Goal: Book appointment/travel/reservation

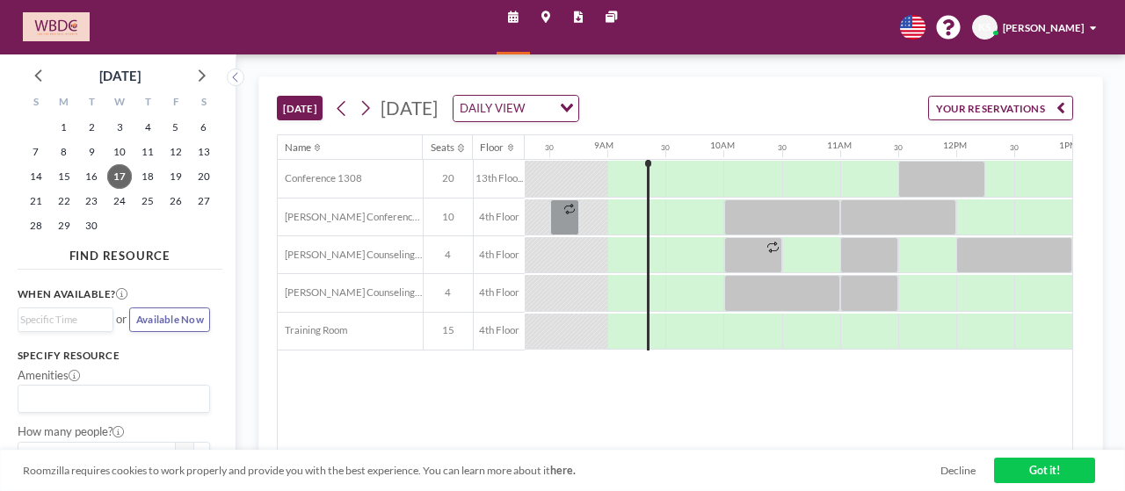
scroll to position [0, 971]
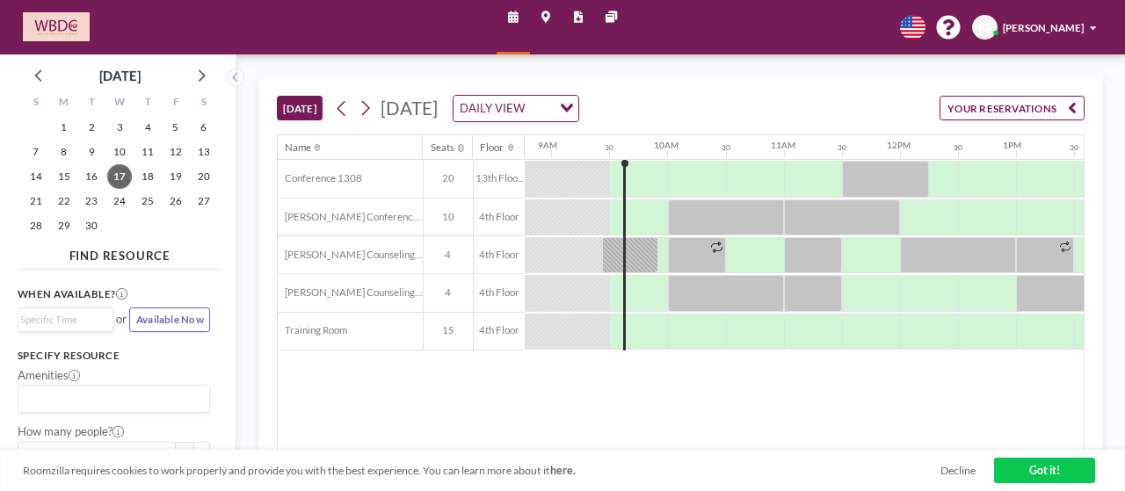
scroll to position [0, 1028]
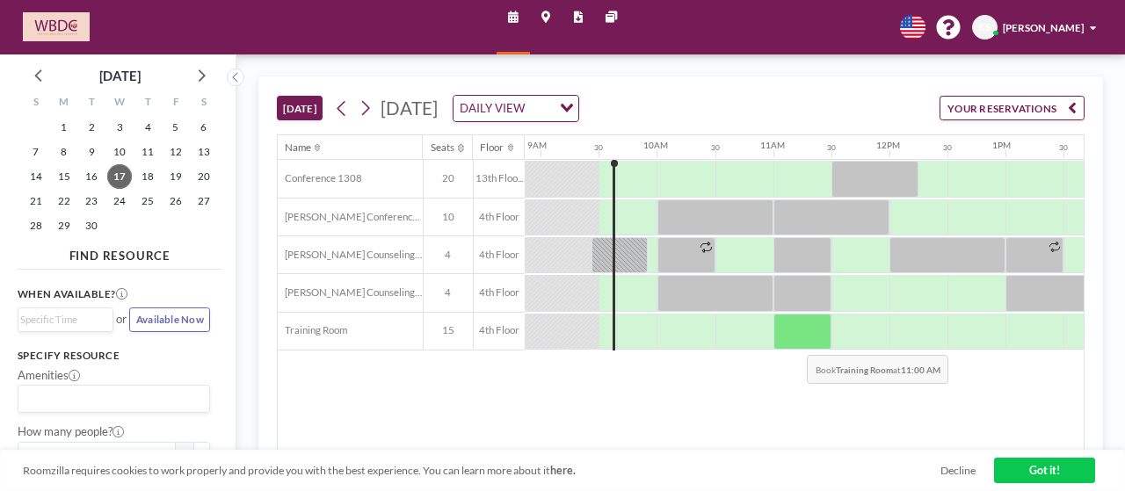
click at [794, 340] on div at bounding box center [803, 332] width 58 height 36
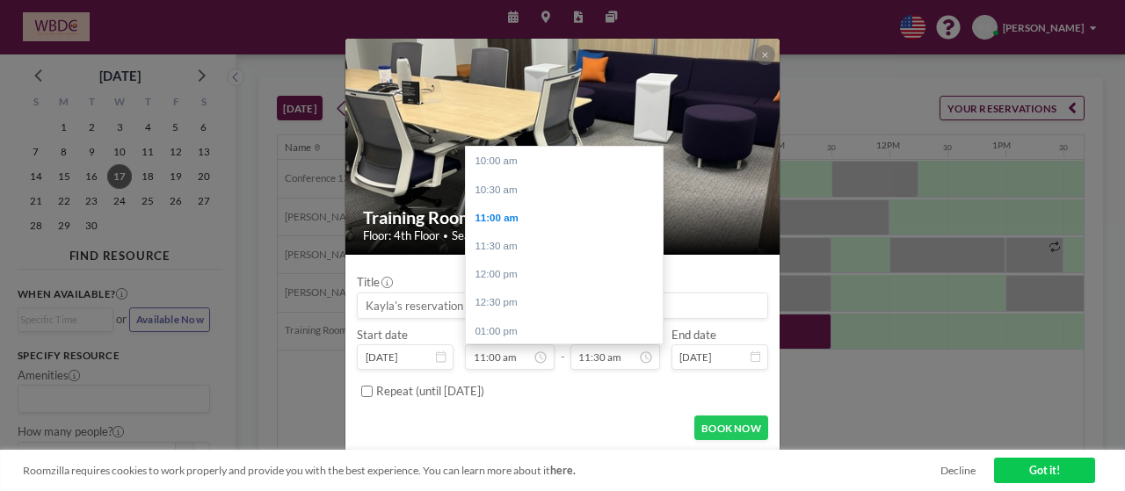
scroll to position [651, 0]
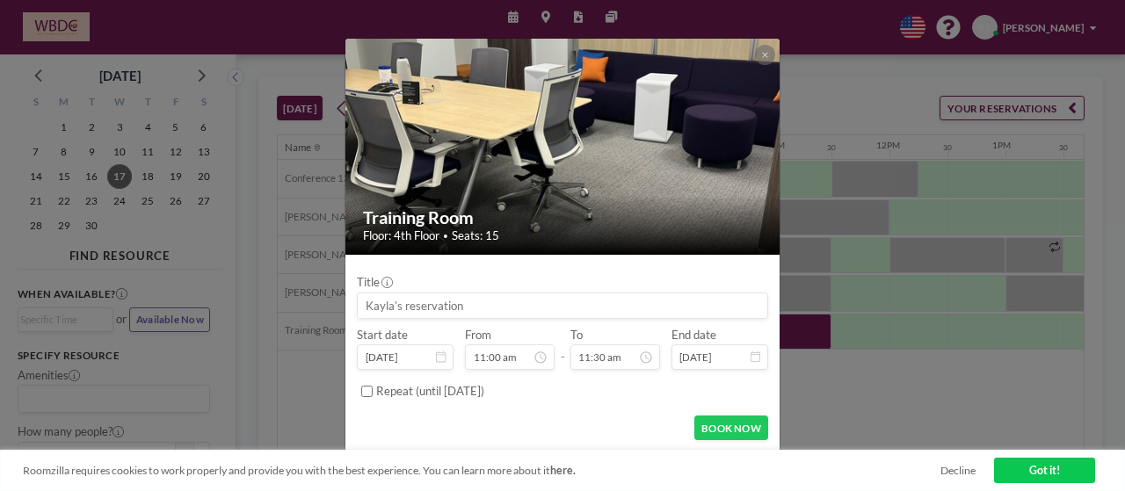
click at [818, 365] on div "Training Room Floor: 4th Floor • Seats: 15 Title Start date [DATE] From 11:00 a…" at bounding box center [562, 245] width 1125 height 491
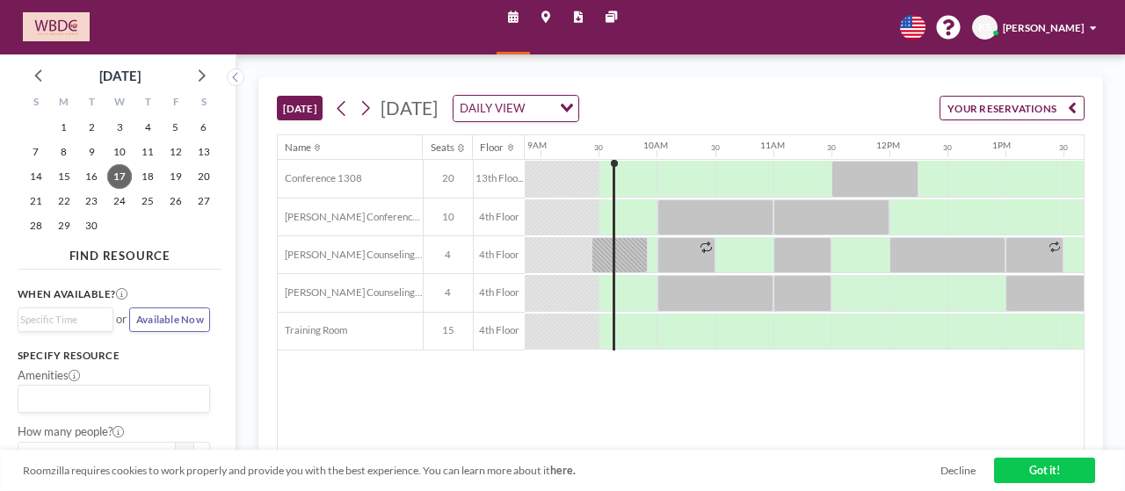
click at [835, 103] on div "[DATE] [DATE] DAILY VIEW Loading... YOUR RESERVATIONS" at bounding box center [681, 105] width 809 height 57
